Goal: Navigation & Orientation: Find specific page/section

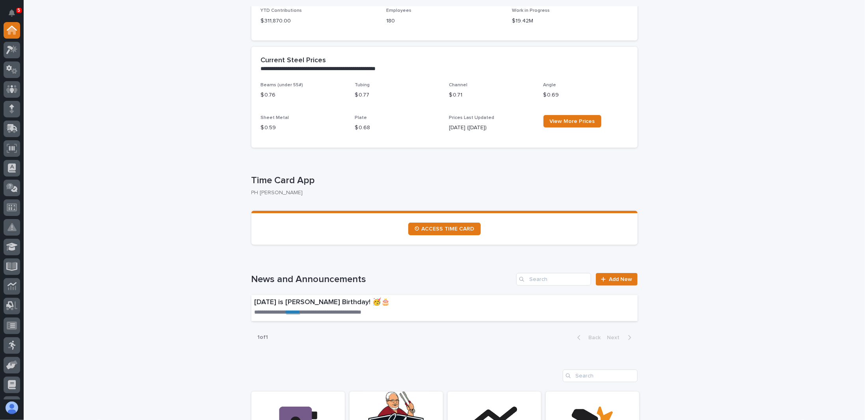
scroll to position [315, 0]
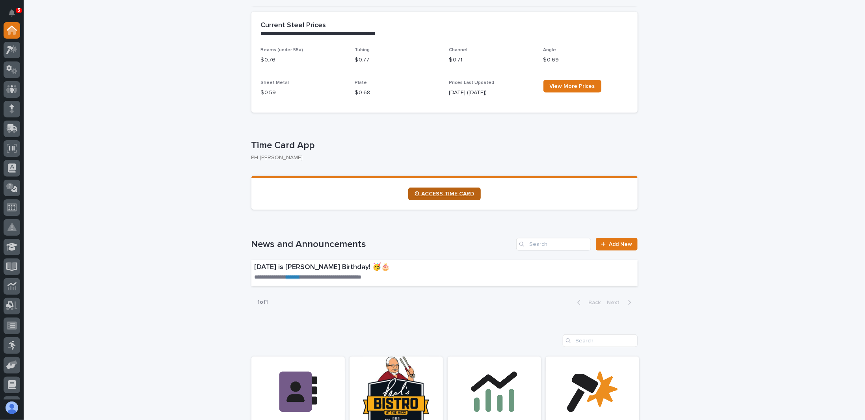
click at [450, 194] on span "⏲ ACCESS TIME CARD" at bounding box center [445, 194] width 60 height 6
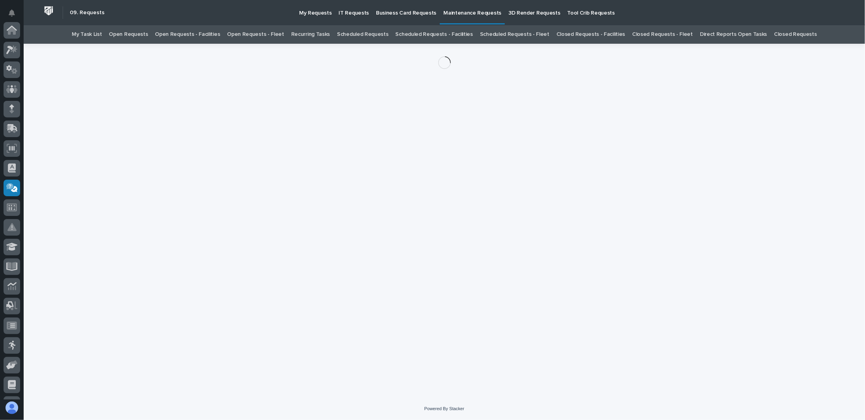
scroll to position [115, 0]
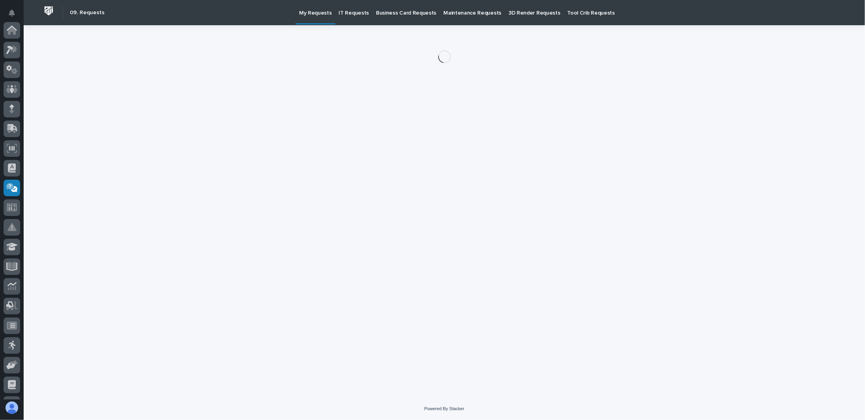
scroll to position [115, 0]
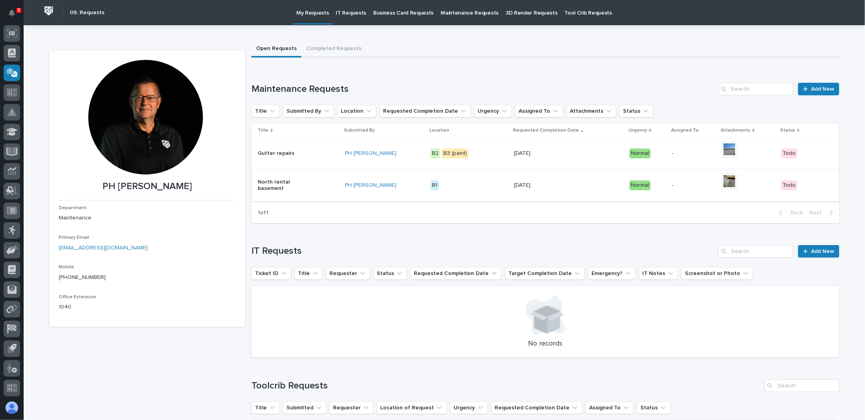
click at [722, 183] on img at bounding box center [730, 181] width 16 height 16
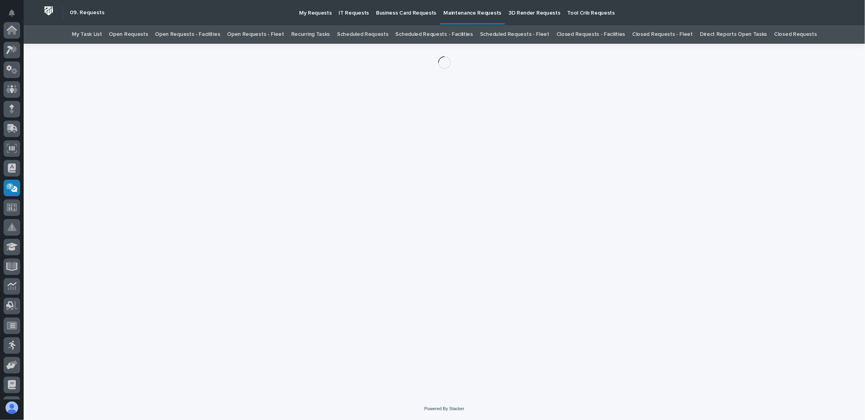
scroll to position [115, 0]
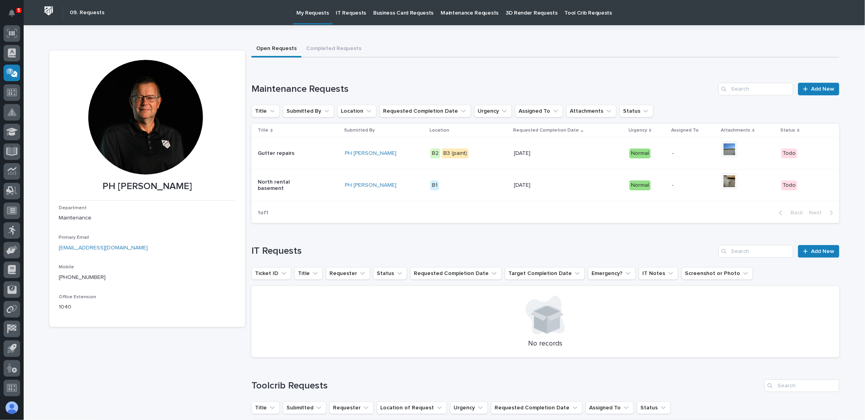
click at [449, 11] on p "Maintenance Requests" at bounding box center [470, 8] width 58 height 17
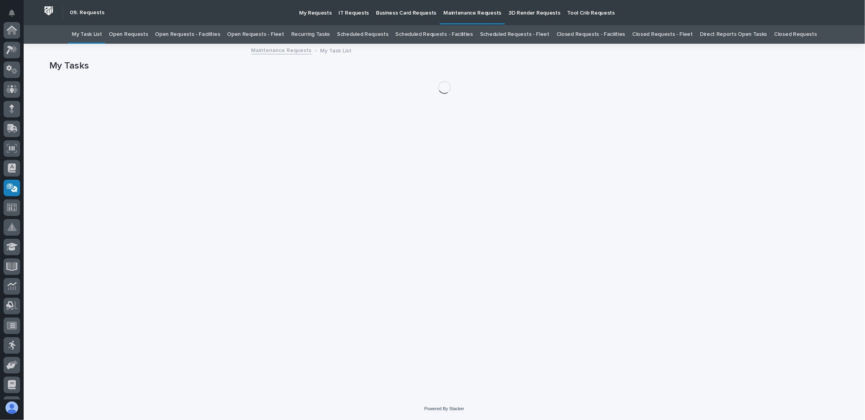
scroll to position [115, 0]
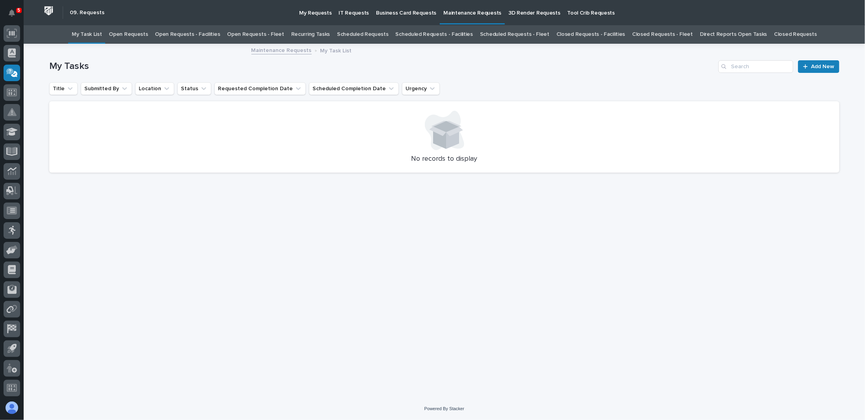
click at [569, 11] on p "Tool Crib Requests" at bounding box center [591, 8] width 47 height 17
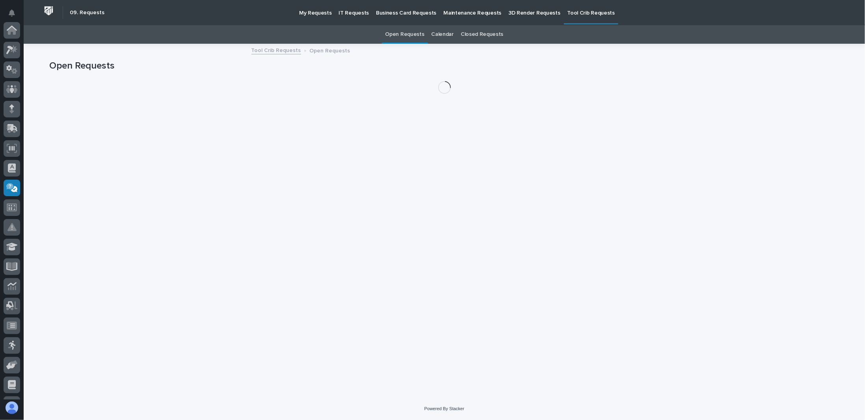
scroll to position [115, 0]
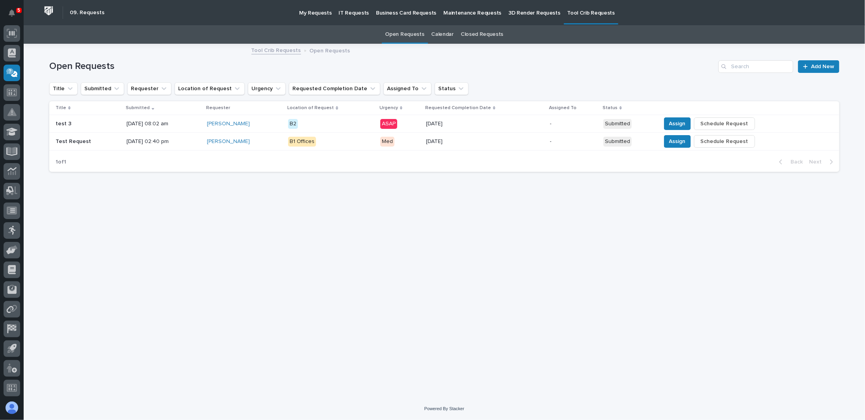
click at [349, 13] on p "IT Requests" at bounding box center [354, 8] width 30 height 17
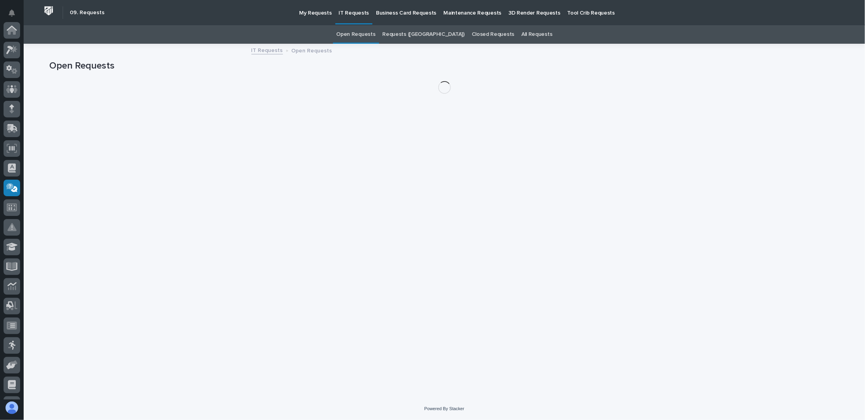
scroll to position [115, 0]
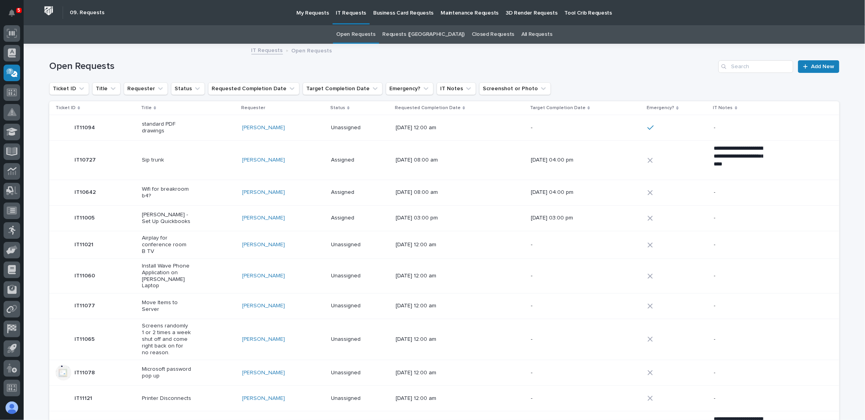
click at [312, 12] on p "My Requests" at bounding box center [312, 8] width 33 height 17
